Goal: Complete application form

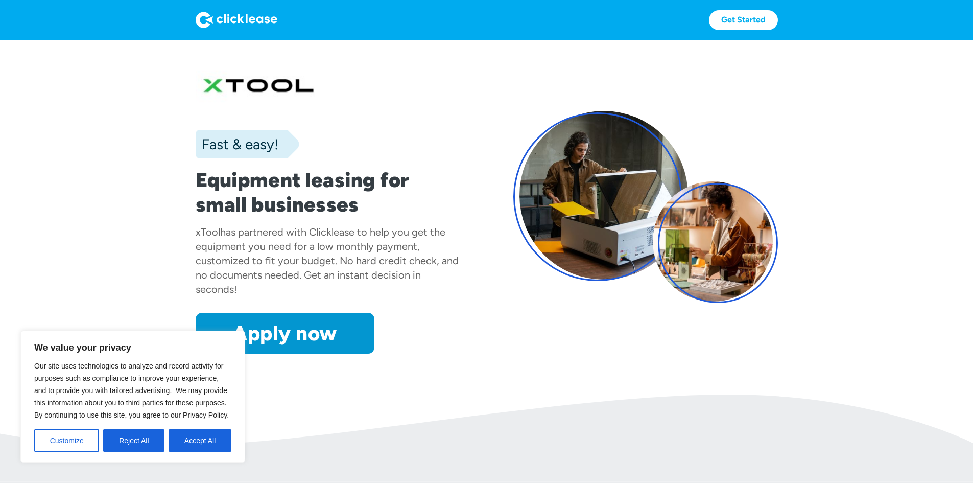
drag, startPoint x: 203, startPoint y: 441, endPoint x: 215, endPoint y: 431, distance: 16.3
click at [207, 435] on button "Accept All" at bounding box center [200, 440] width 63 height 22
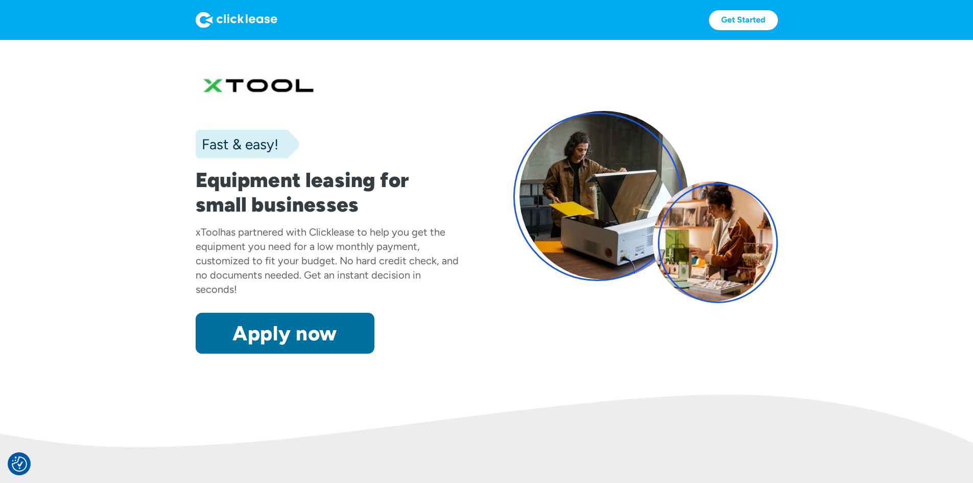
click at [241, 354] on link "Apply now" at bounding box center [285, 333] width 179 height 41
